Goal: Transaction & Acquisition: Purchase product/service

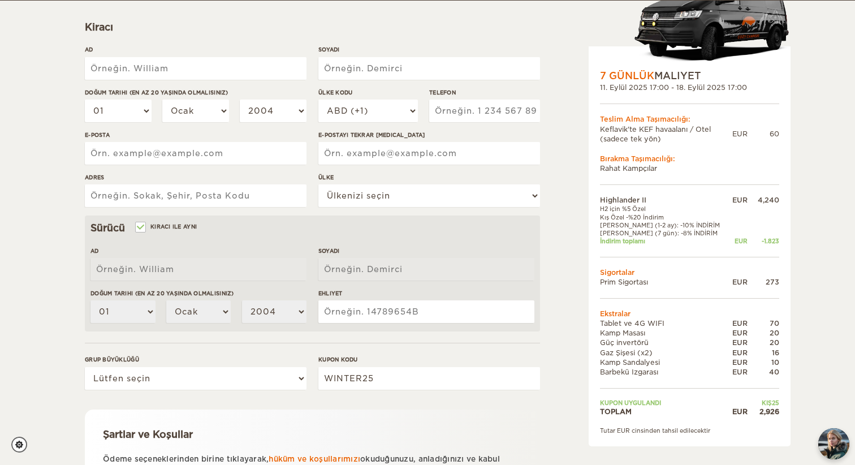
scroll to position [157, 0]
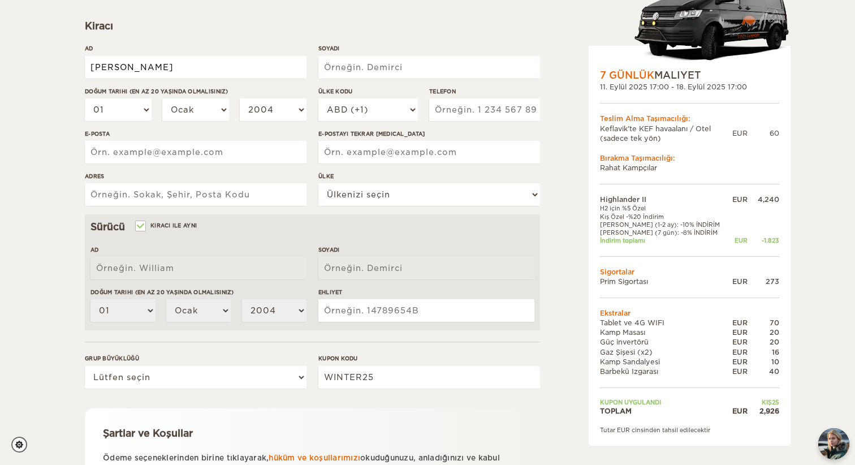
type input "[PERSON_NAME]"
type input "hocaoglu"
select select "23"
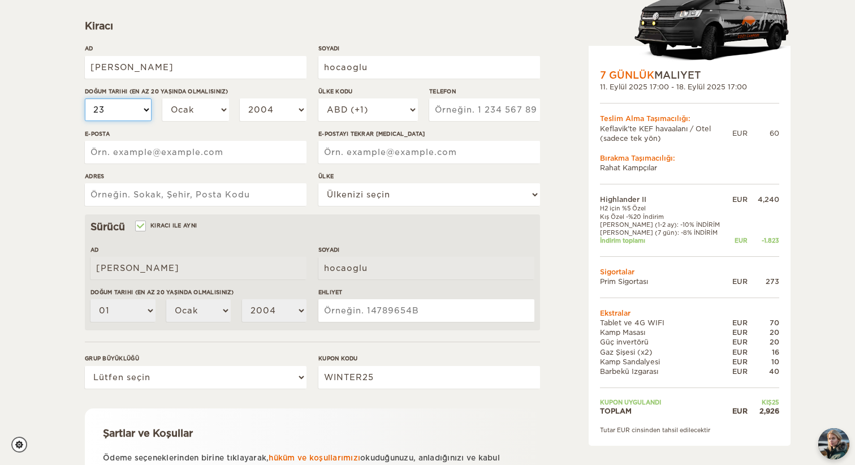
select select "23"
select select "03"
select select "1974"
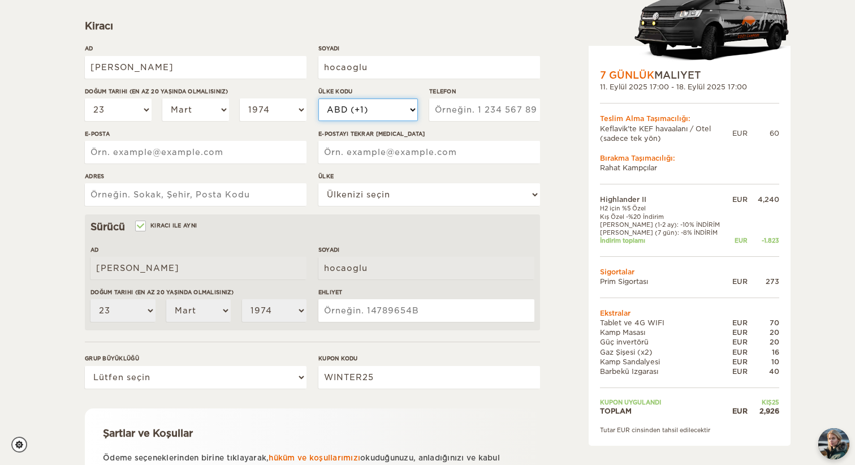
select select "90"
type input "5337775740"
click at [361, 170] on div "E-POSTAYI TEKRAR YAZ" at bounding box center [429, 150] width 222 height 42
type input "arismadencilik@gmail.com"
click at [225, 153] on input "arismadencilik@gmail.com" at bounding box center [196, 152] width 222 height 23
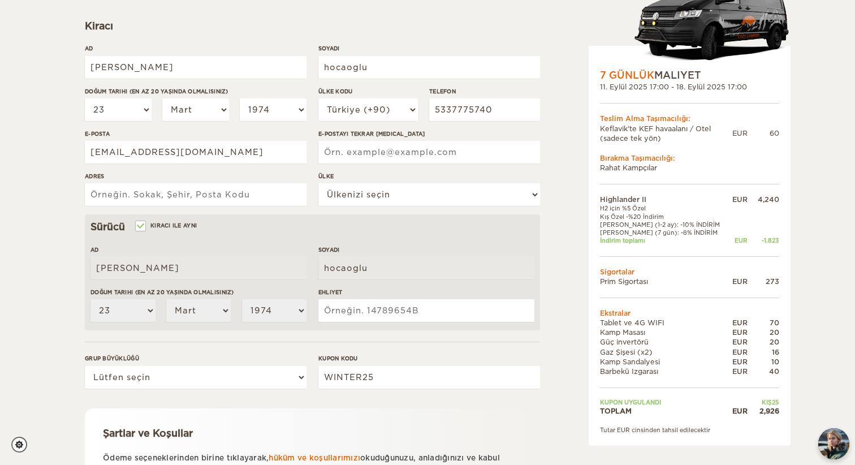
type input "arismadencilik@gmail.com"
click at [455, 149] on input "arismadencilik@gmail.com" at bounding box center [429, 152] width 222 height 23
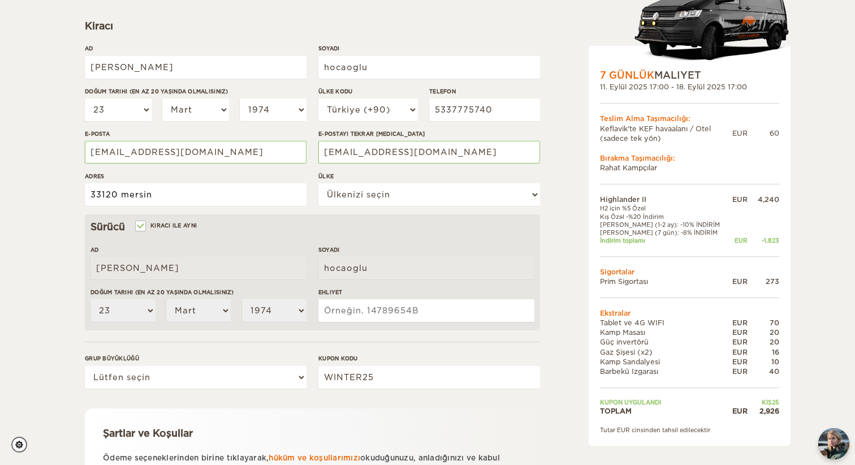
type input "33120 mersin"
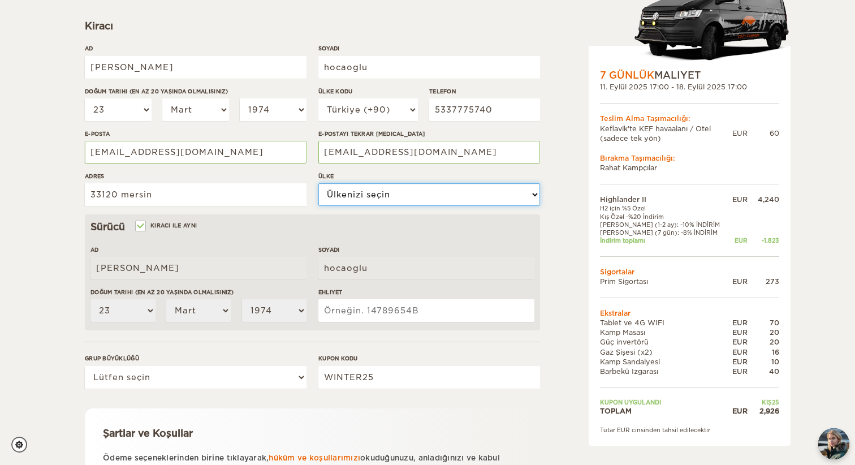
select select "214"
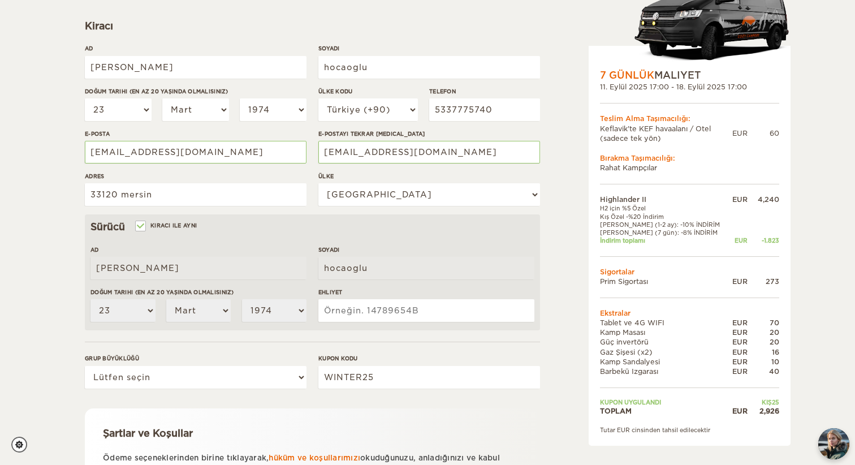
click at [344, 309] on input "EHLIYET" at bounding box center [426, 310] width 216 height 23
type input "99743"
select select "2"
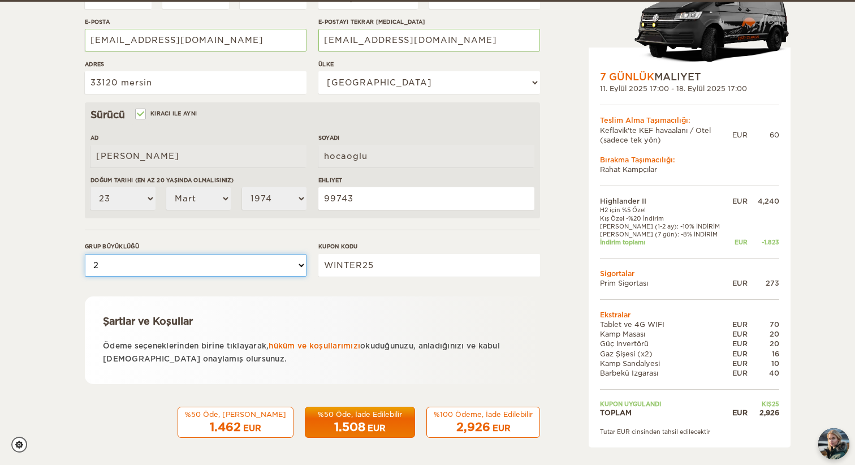
scroll to position [269, 0]
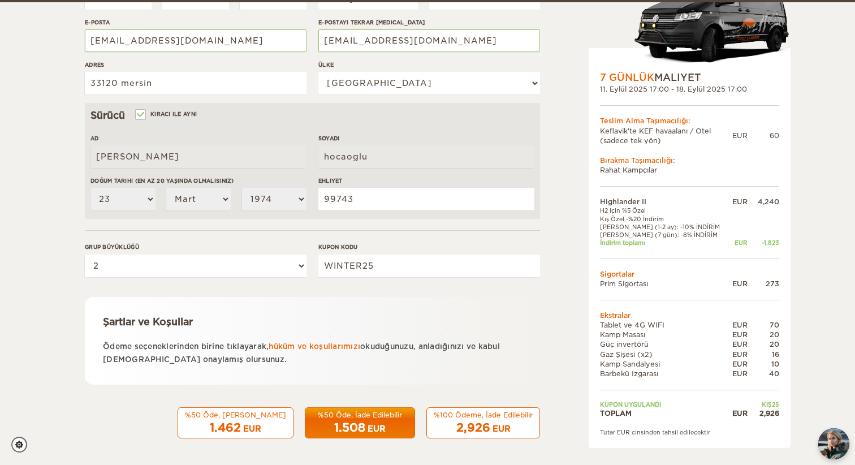
click at [354, 421] on span "1.508" at bounding box center [349, 428] width 31 height 14
click at [368, 420] on div "1.508 EUR" at bounding box center [360, 428] width 96 height 16
click at [474, 420] on div "2,926 EUR" at bounding box center [483, 428] width 99 height 16
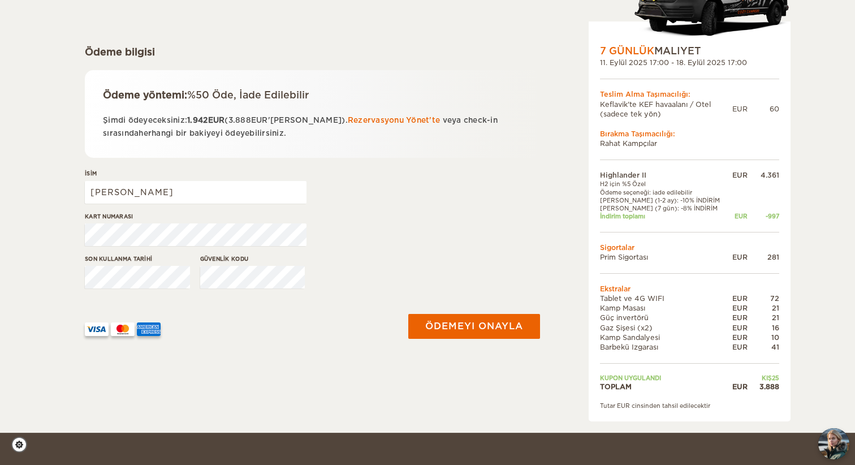
scroll to position [143, 0]
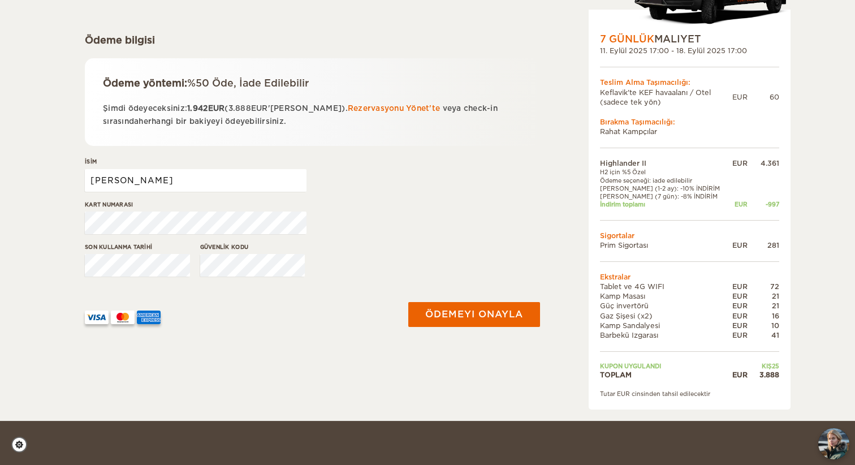
click at [135, 179] on input "[PERSON_NAME]" at bounding box center [196, 180] width 222 height 23
click at [170, 181] on input "MURAT HOCAOGLU" at bounding box center [196, 180] width 222 height 23
type input "MURAT HOCAOĞLU"
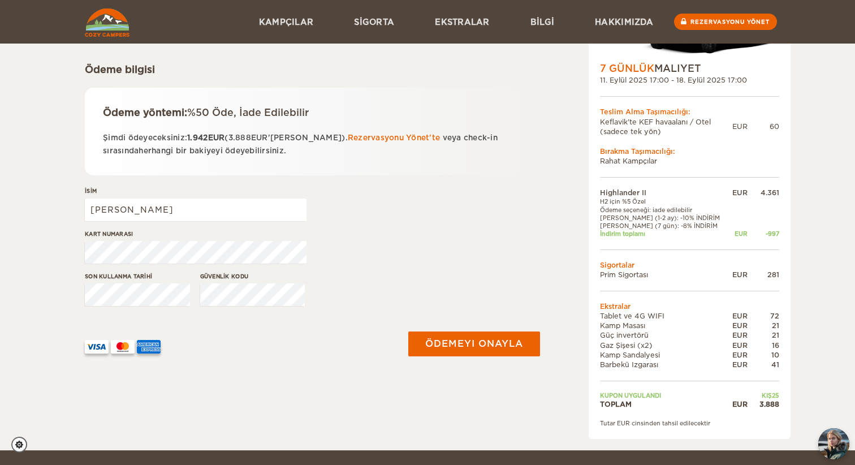
scroll to position [109, 0]
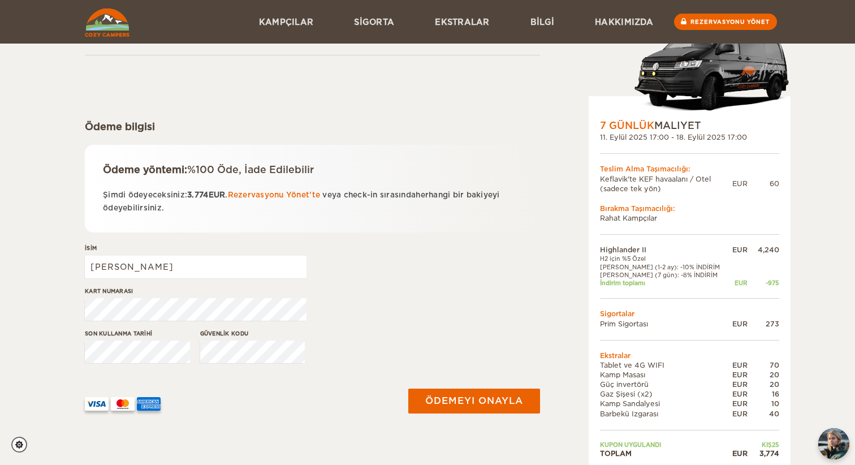
scroll to position [50, 0]
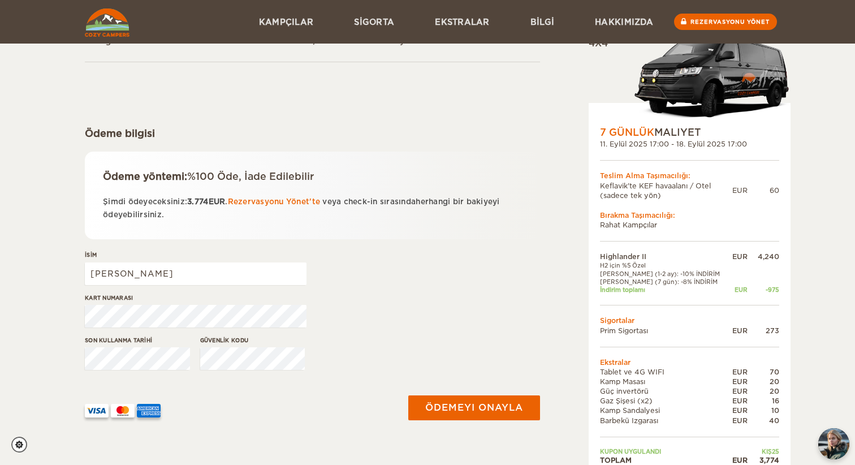
click at [610, 360] on td "Ekstralar" at bounding box center [689, 362] width 179 height 10
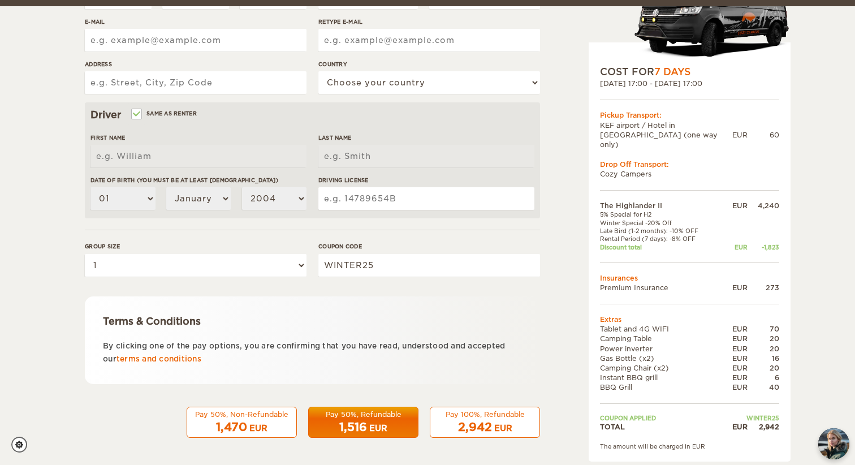
scroll to position [269, 0]
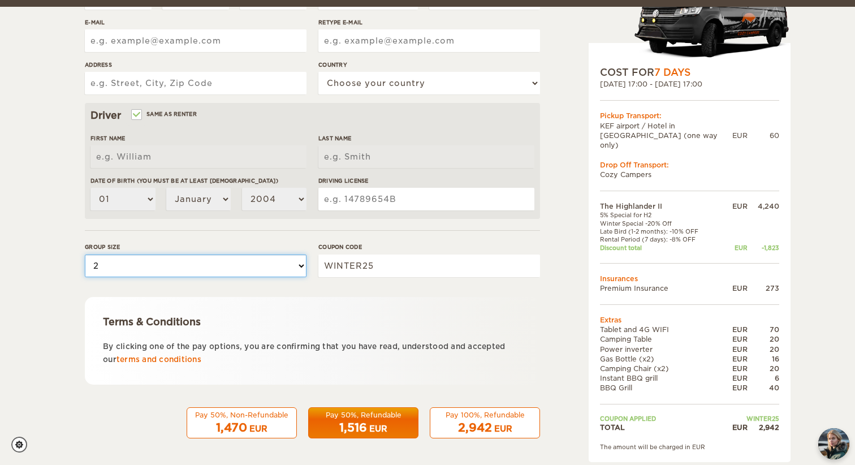
select select "1"
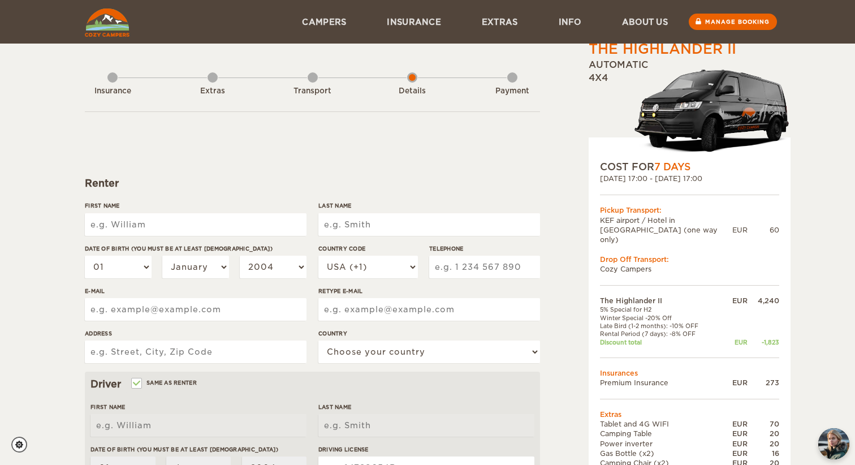
scroll to position [0, 0]
click at [107, 223] on input "First Name" at bounding box center [196, 224] width 222 height 23
type input "MURAT"
type input "Murat"
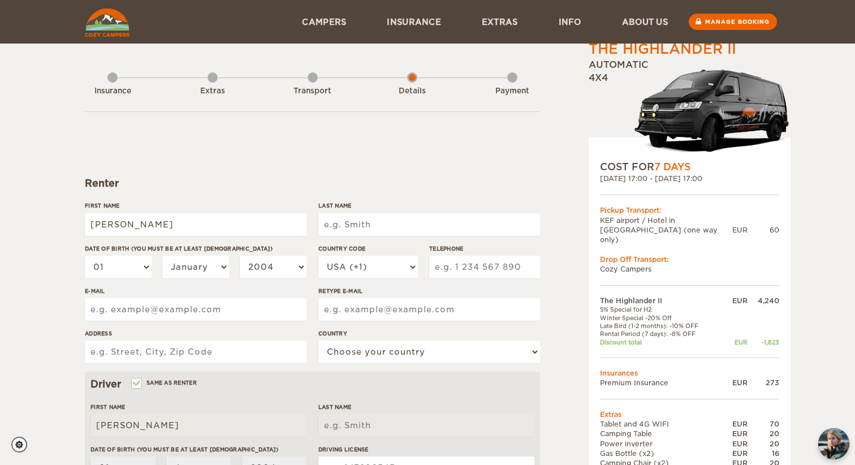
type input "arismadencilik@gmail.com"
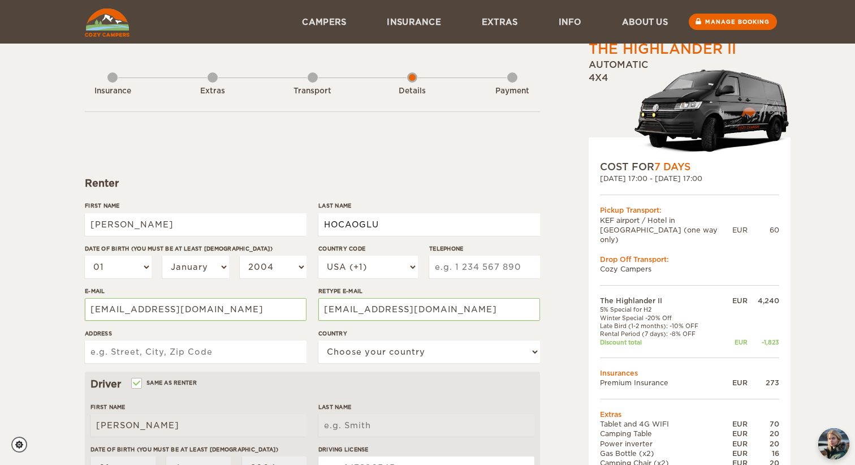
type input "HOCAOGLU"
click at [441, 177] on div "Renter" at bounding box center [312, 183] width 455 height 14
click at [179, 224] on input "Murat" at bounding box center [196, 224] width 222 height 23
type input "Murat"
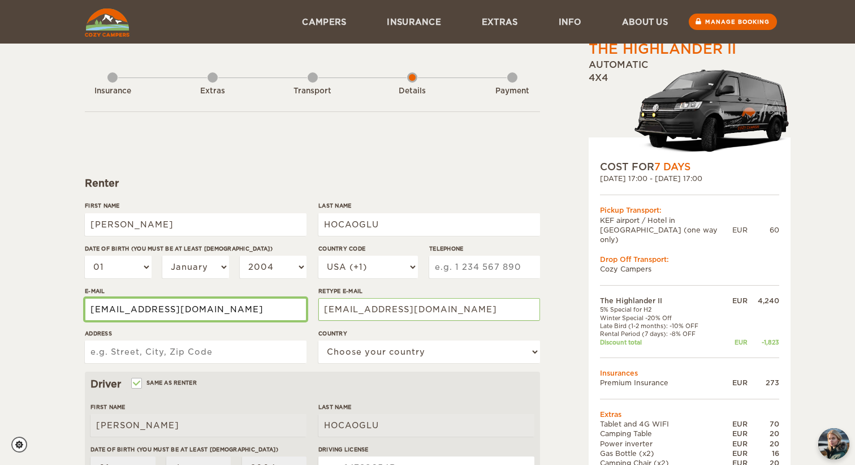
type input "Murat"
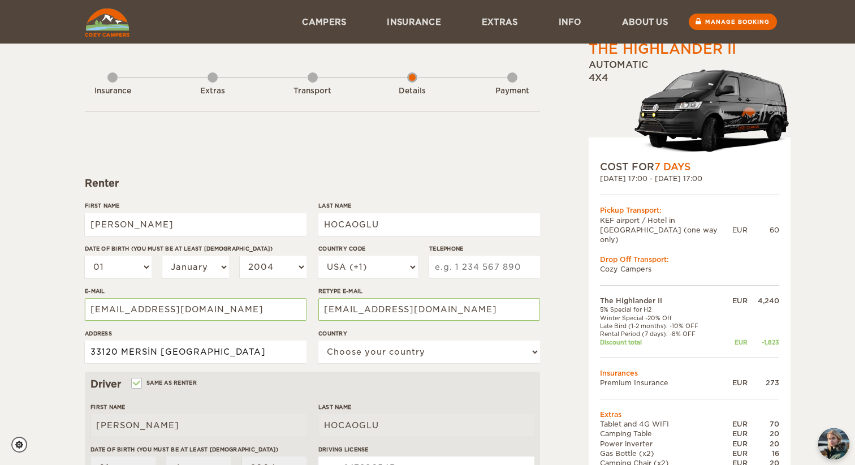
type input "33120 MERSİN TURKEY"
select select "214"
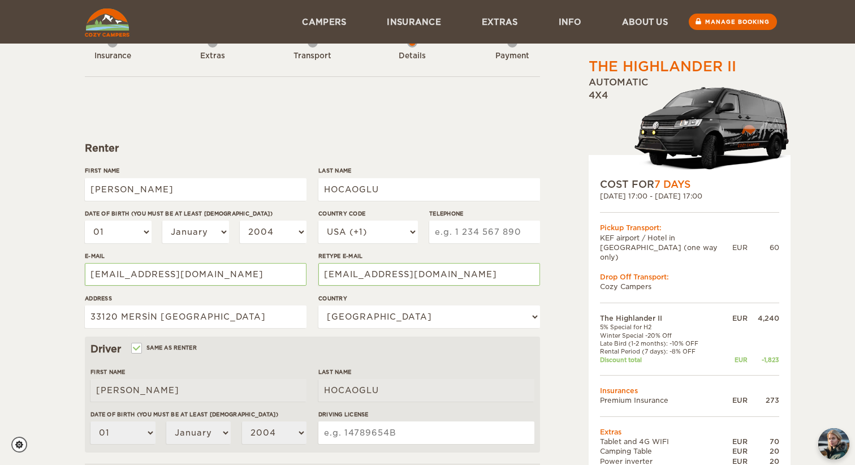
scroll to position [27, 0]
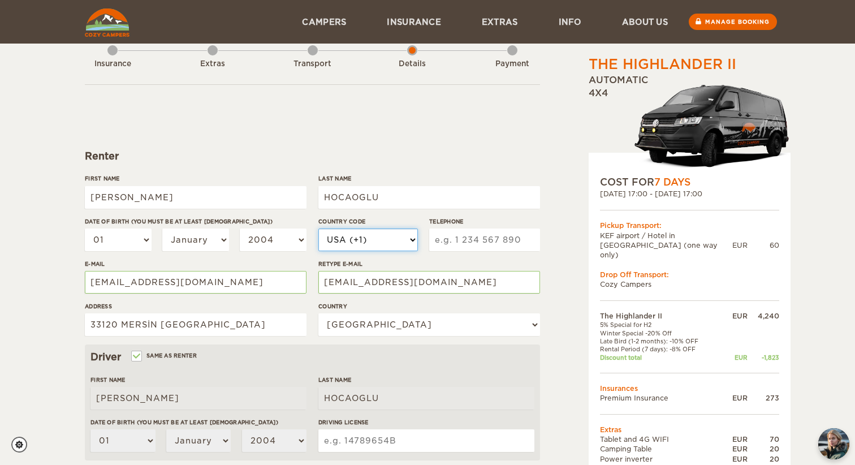
select select "90"
type input "5337775740"
click at [530, 152] on div "Renter" at bounding box center [312, 156] width 455 height 14
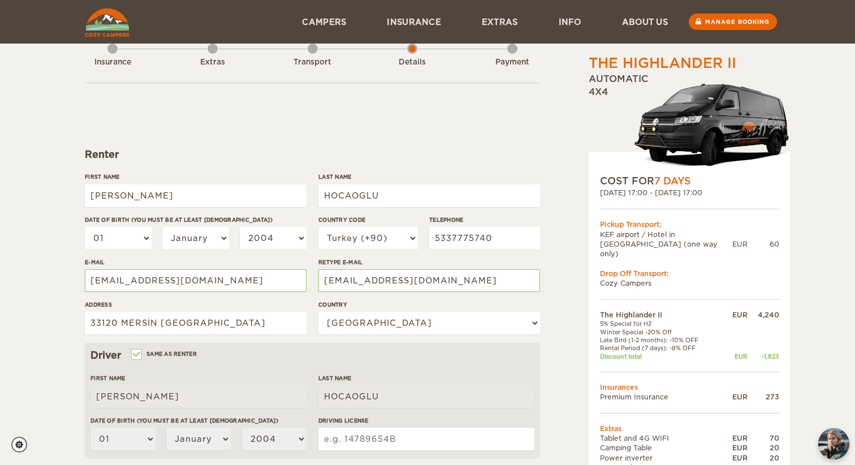
scroll to position [28, 0]
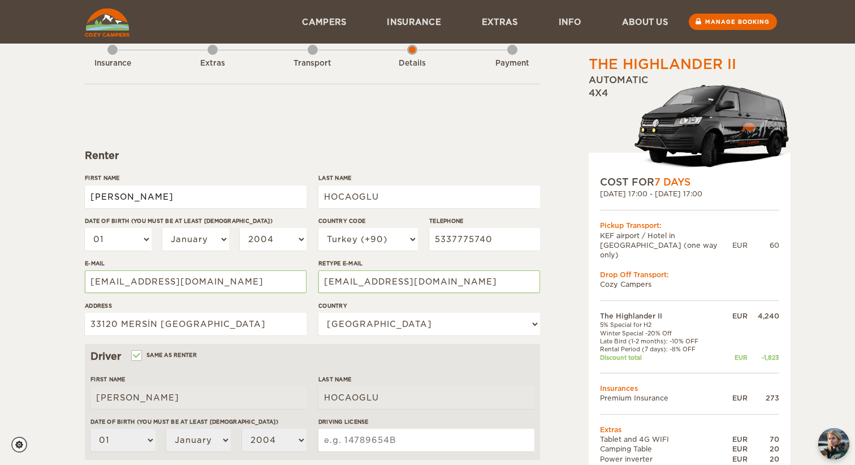
click at [132, 196] on input "Murat" at bounding box center [196, 196] width 222 height 23
type input "M"
type input "MURAT"
click at [244, 145] on form "Renter First Name MURAT Last Name HOCAOGLU Date of birth (You must be at least …" at bounding box center [312, 381] width 455 height 595
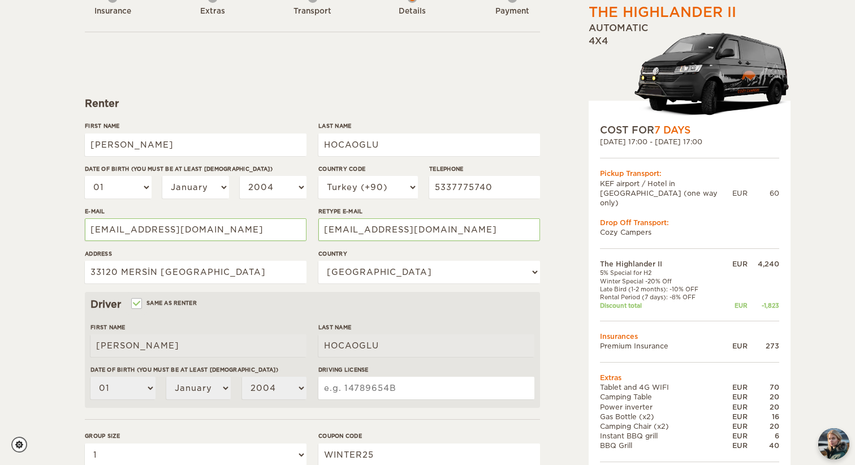
scroll to position [85, 0]
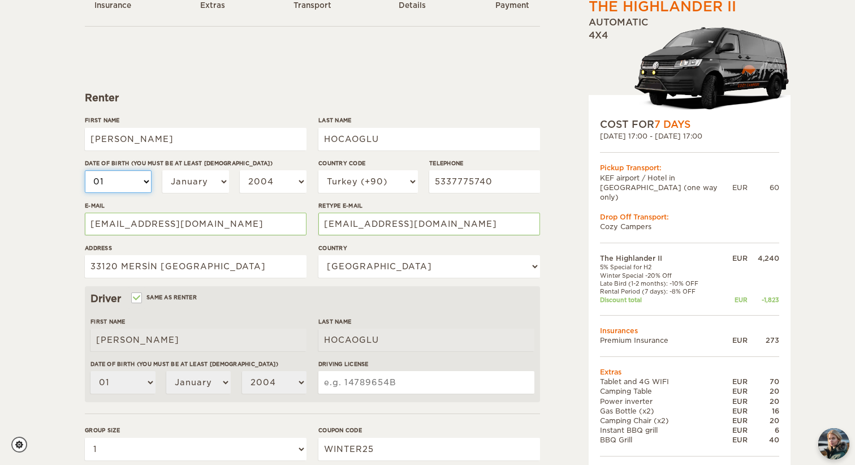
select select "23"
select select "03"
select select "1974"
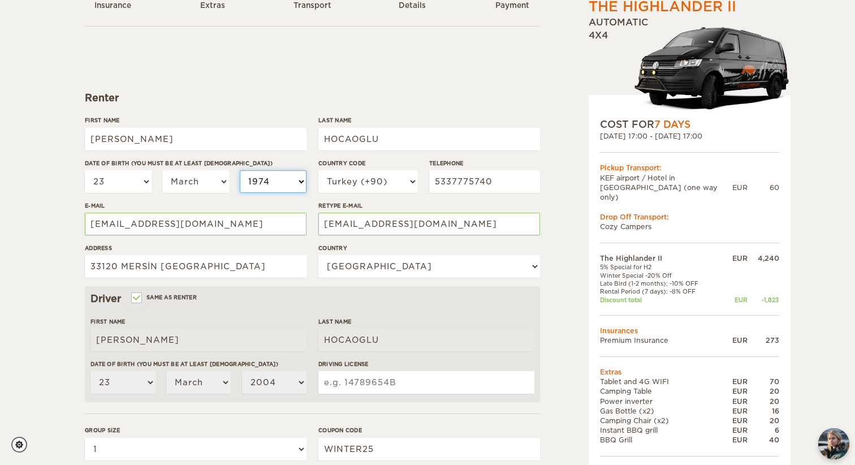
select select "1974"
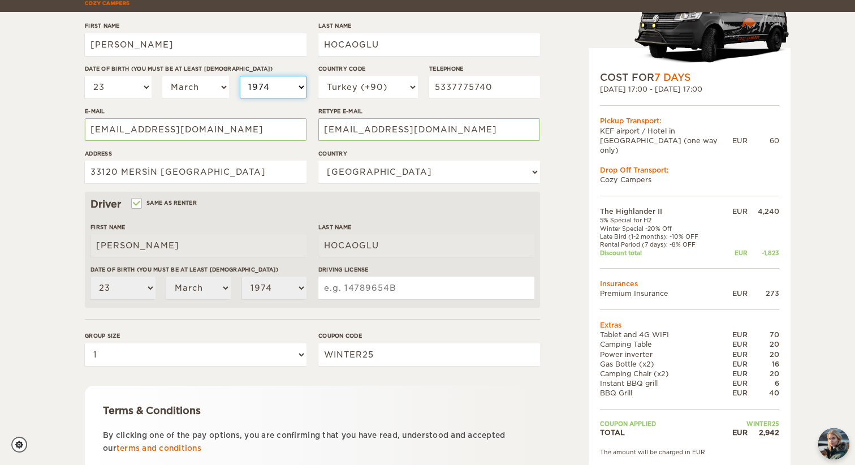
scroll to position [194, 0]
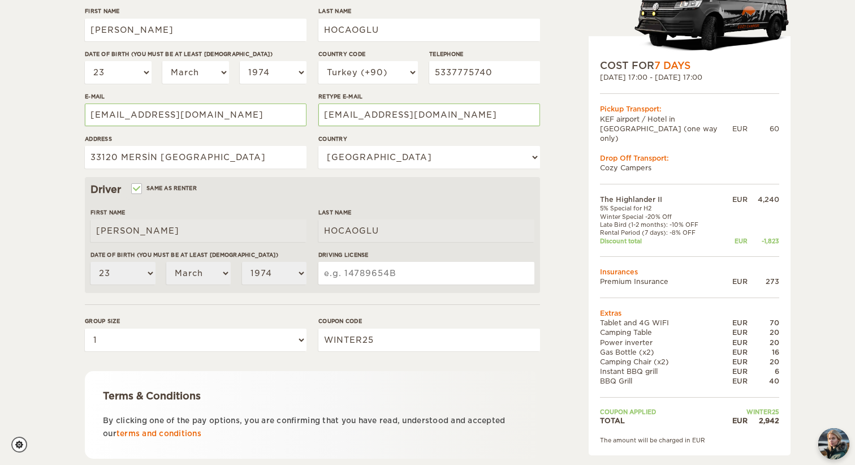
click at [330, 270] on input "Driving License" at bounding box center [426, 273] width 216 height 23
type input "999743"
click at [435, 309] on form "Renter First Name MURAT Last Name HOCAOGLU Date of birth (You must be at least …" at bounding box center [312, 214] width 455 height 595
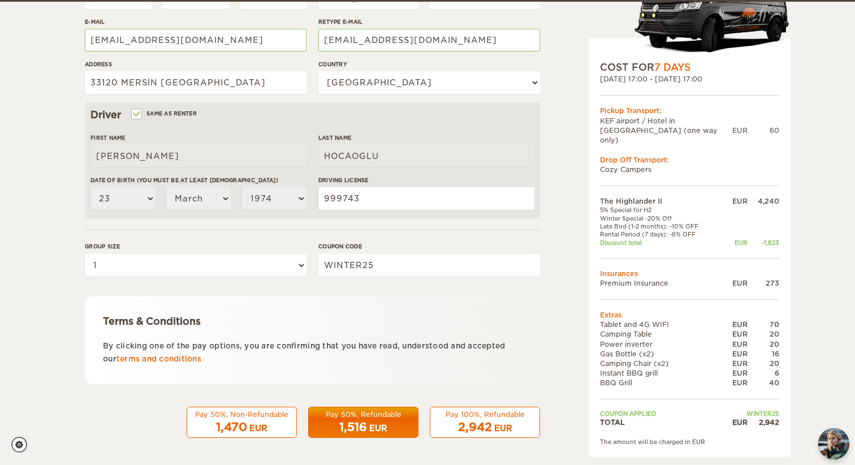
scroll to position [269, 0]
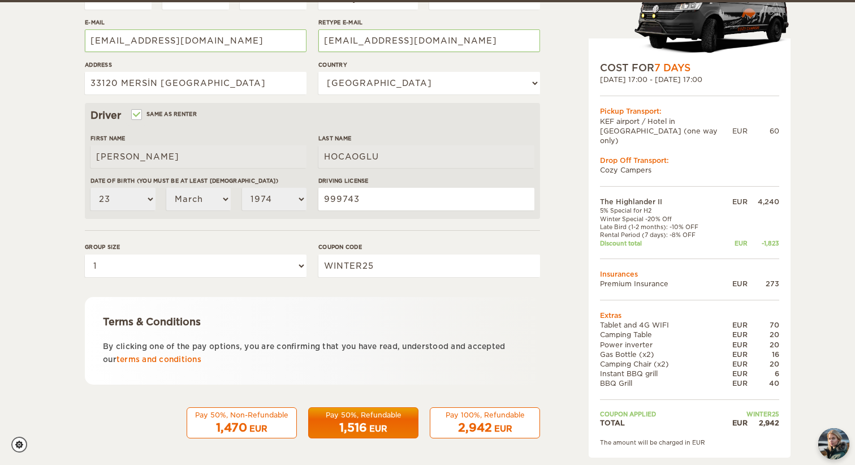
click at [382, 420] on div "1,516 EUR" at bounding box center [363, 428] width 96 height 16
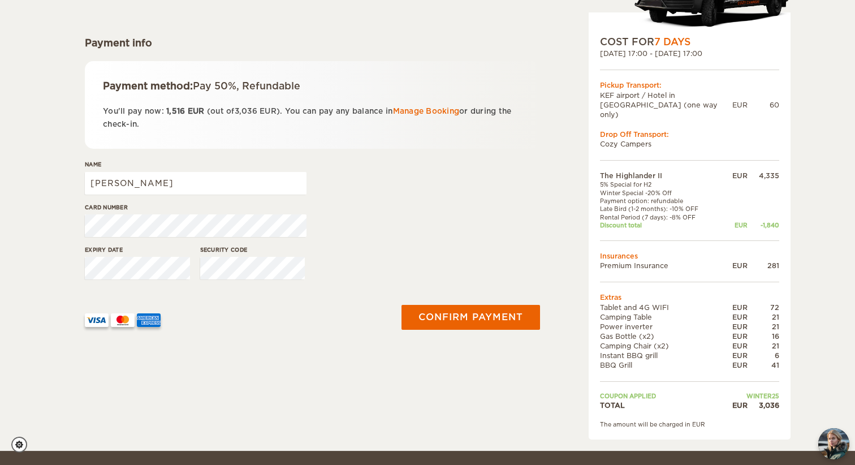
scroll to position [145, 0]
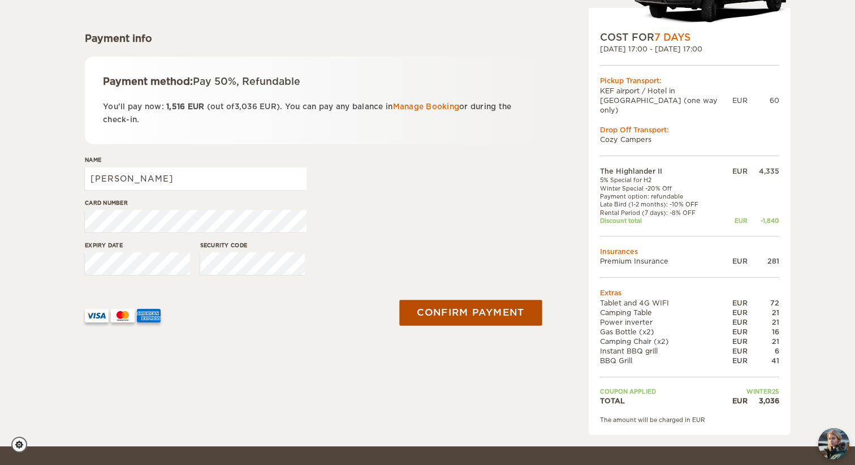
click at [451, 306] on button "Confirm payment" at bounding box center [470, 312] width 142 height 25
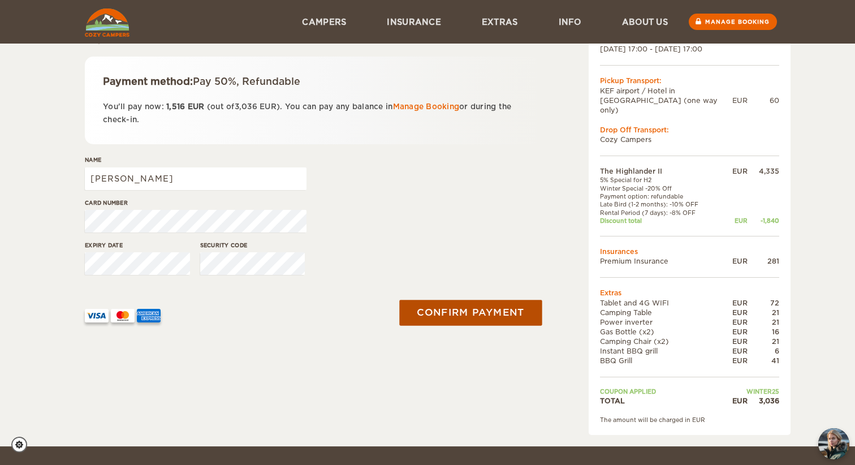
click at [449, 308] on button "Confirm payment" at bounding box center [470, 312] width 142 height 25
click at [153, 179] on input "[PERSON_NAME]" at bounding box center [196, 178] width 222 height 23
type input "[PERSON_NAME]"
click at [469, 310] on button "Confirm payment" at bounding box center [470, 312] width 142 height 25
click at [139, 176] on input "[PERSON_NAME]" at bounding box center [196, 178] width 222 height 23
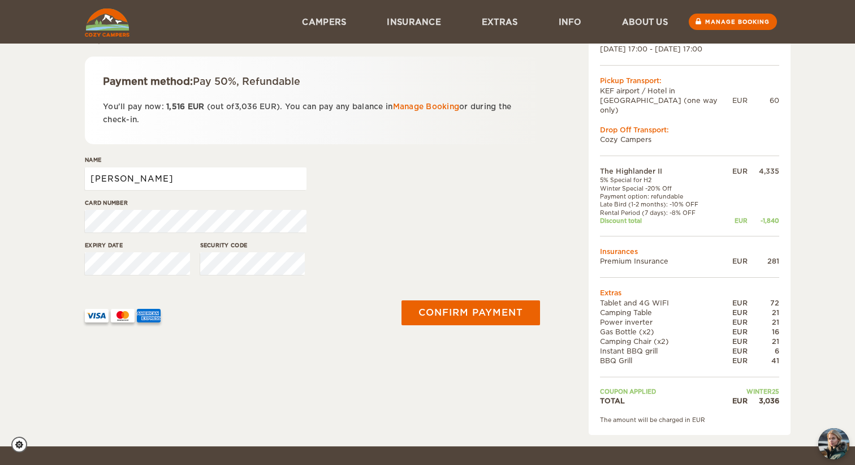
type input "[PERSON_NAME]"
click at [279, 320] on div at bounding box center [234, 311] width 299 height 22
click at [448, 313] on button "Confirm payment" at bounding box center [470, 312] width 142 height 25
